Goal: Task Accomplishment & Management: Use online tool/utility

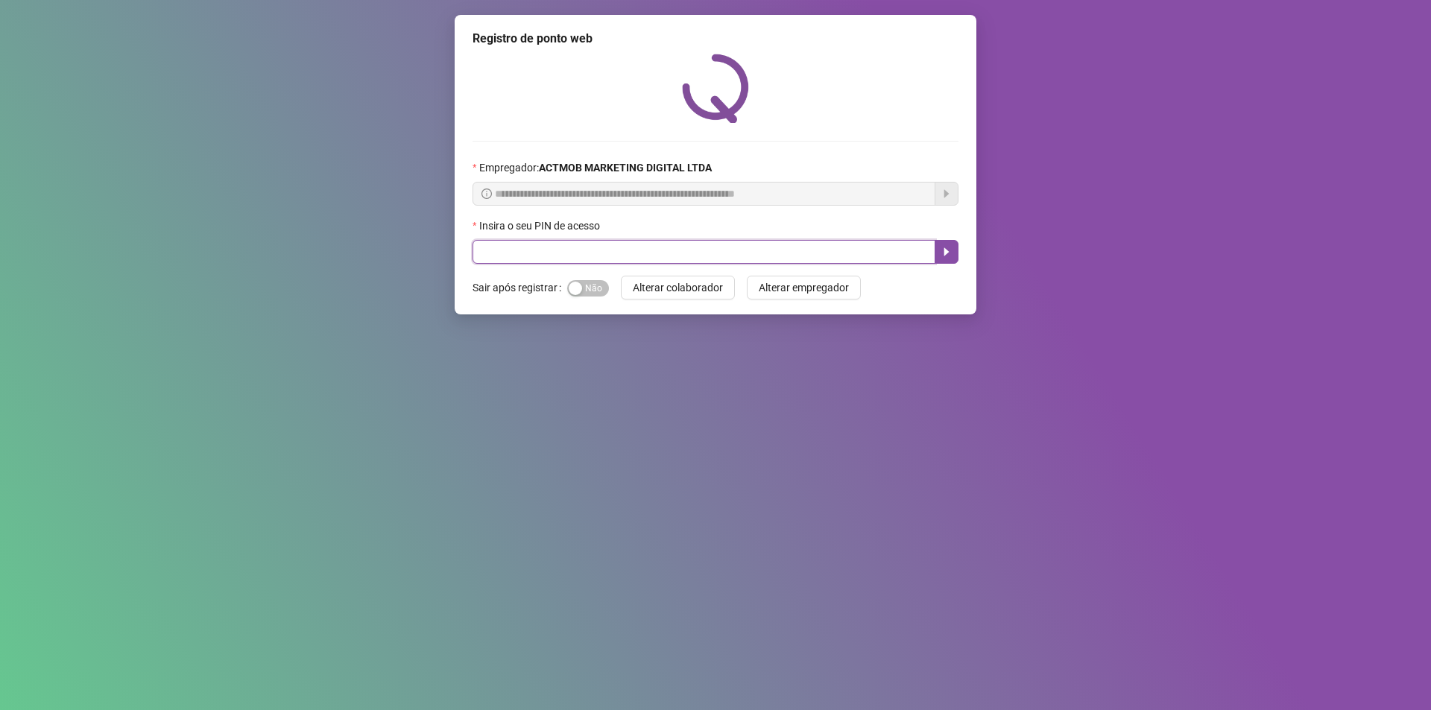
click at [680, 253] on input "text" at bounding box center [704, 252] width 463 height 24
type input "*****"
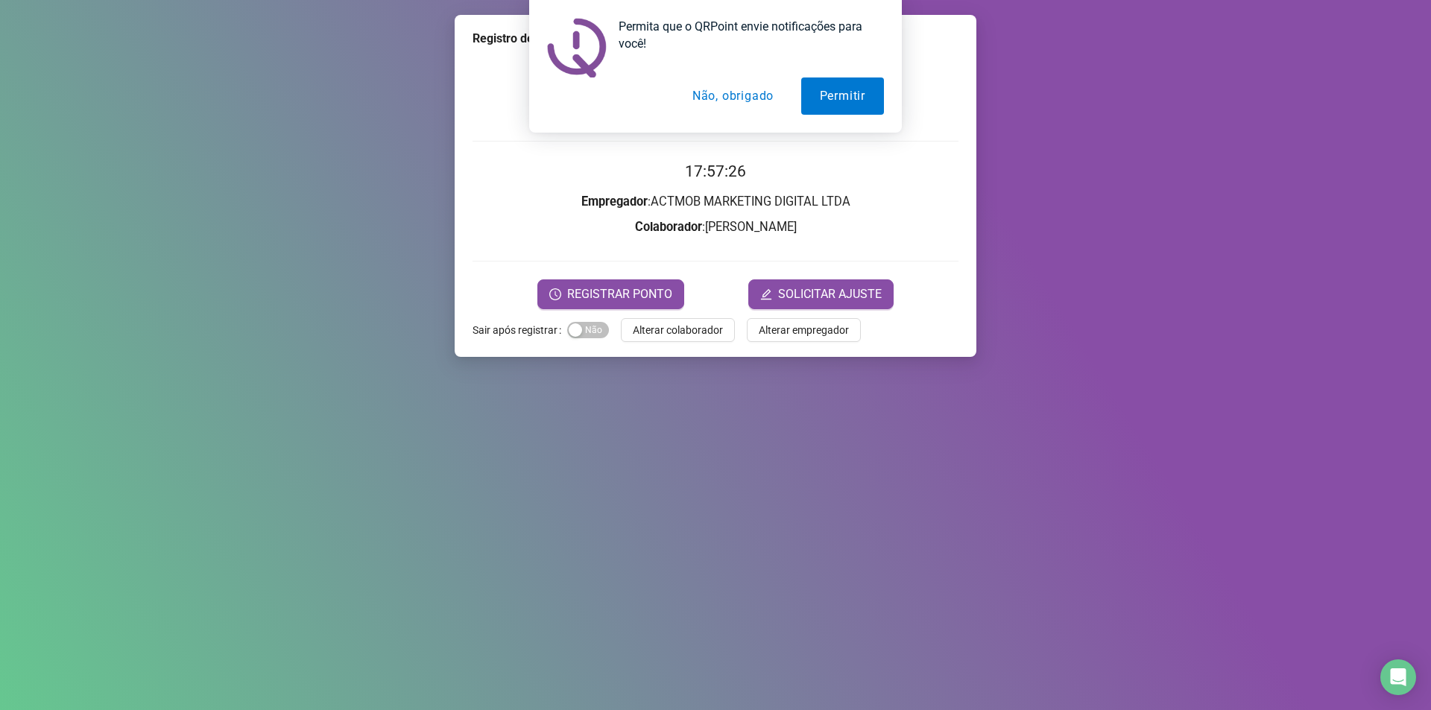
click at [306, 70] on div "Permita que o QRPoint envie notificações para você! Permitir Não, obrigado" at bounding box center [715, 66] width 1431 height 133
click at [920, 241] on form "17:59:43 Empregador : ACTMOB MARKETING DIGITAL LTDA Colaborador : [PERSON_NAME]…" at bounding box center [716, 234] width 486 height 149
click at [733, 88] on button "Não, obrigado" at bounding box center [733, 96] width 119 height 37
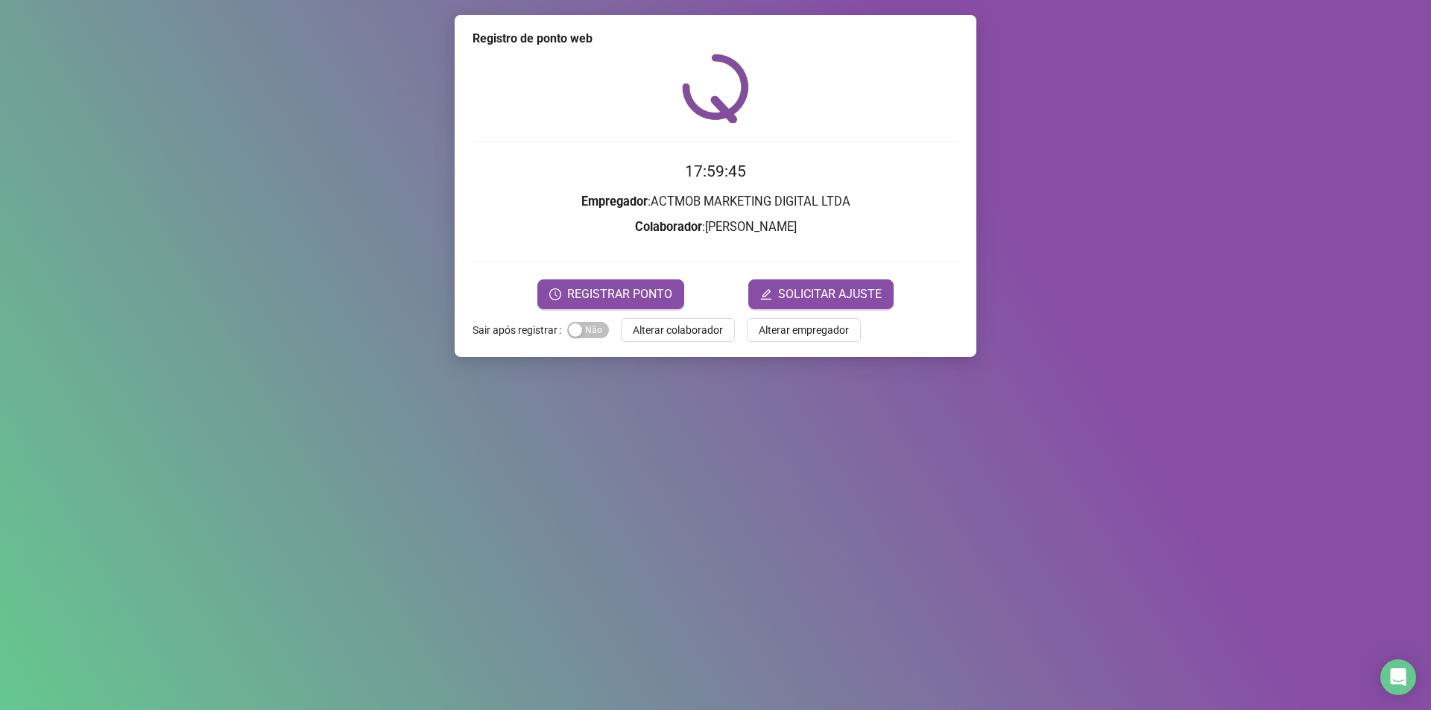
click at [928, 222] on h3 "Colaborador : [PERSON_NAME]" at bounding box center [716, 227] width 486 height 19
click at [865, 164] on h2 "17:59:47" at bounding box center [716, 172] width 486 height 25
click at [593, 284] on button "REGISTRAR PONTO" at bounding box center [610, 295] width 147 height 30
